Goal: Navigation & Orientation: Find specific page/section

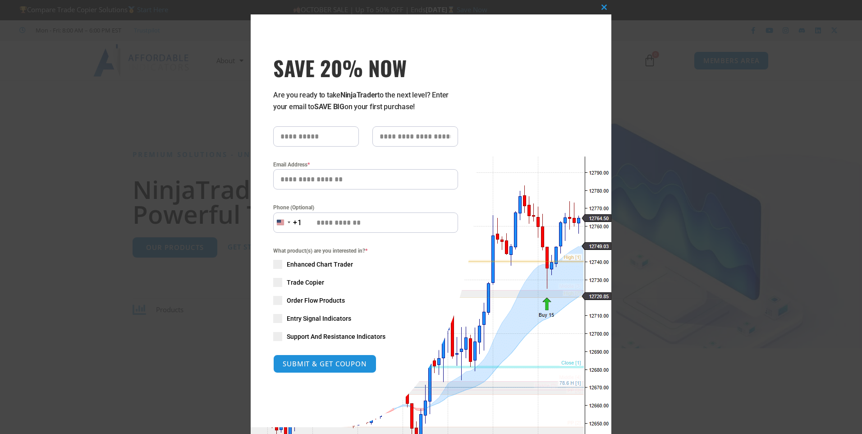
click at [726, 211] on div "Close this module SAVE 20% NOW Are you ready to take NinjaTrader to the next le…" at bounding box center [431, 217] width 862 height 434
